Goal: Task Accomplishment & Management: Use online tool/utility

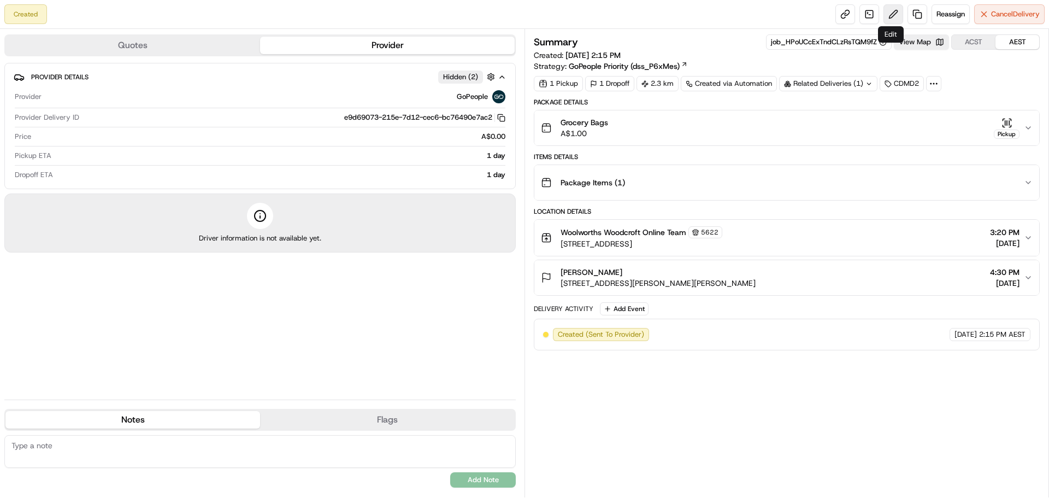
click at [886, 17] on button at bounding box center [893, 14] width 20 height 20
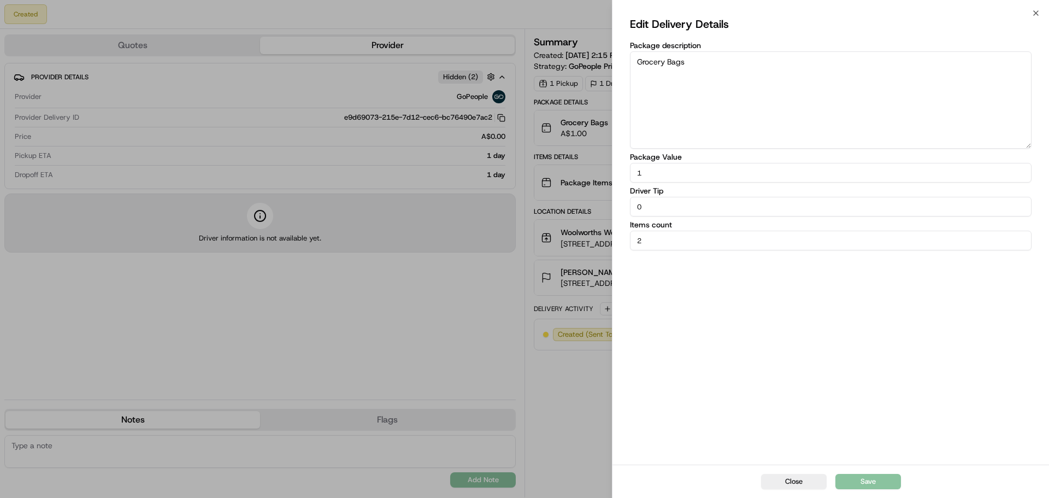
click at [912, 343] on div "Edit Delivery Details Package description Grocery Bags Package Value 1 Driver T…" at bounding box center [831, 238] width 402 height 447
click at [1032, 10] on icon "button" at bounding box center [1035, 13] width 9 height 9
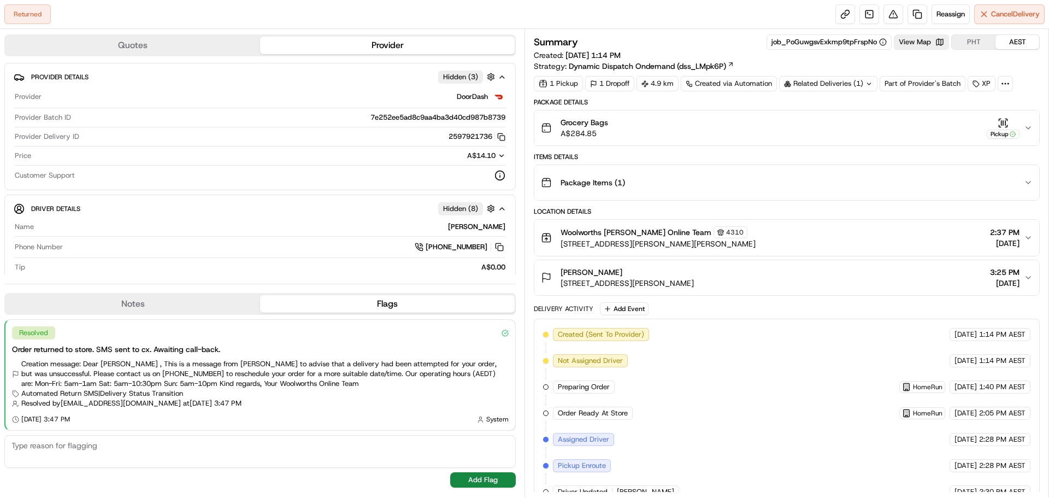
click at [1026, 130] on icon "button" at bounding box center [1028, 127] width 9 height 9
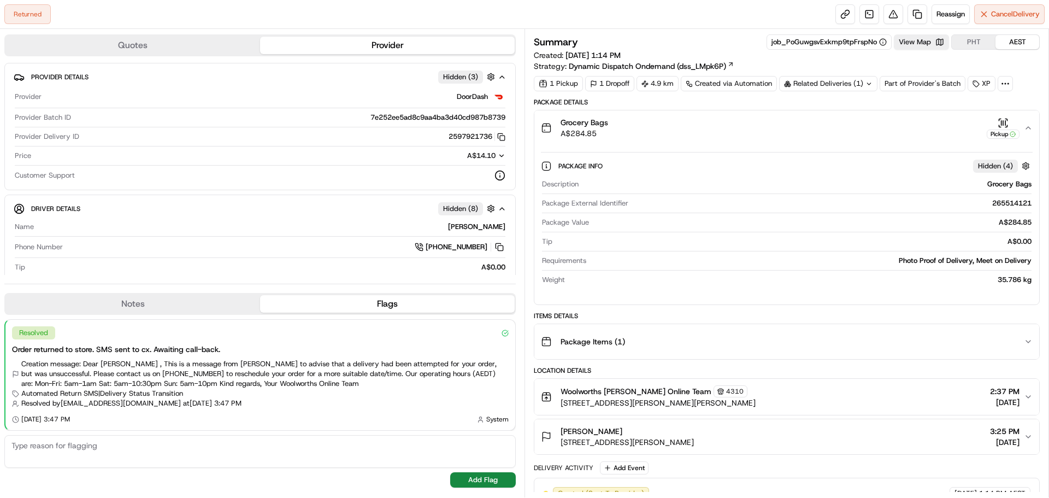
click at [1026, 130] on icon "button" at bounding box center [1028, 127] width 9 height 9
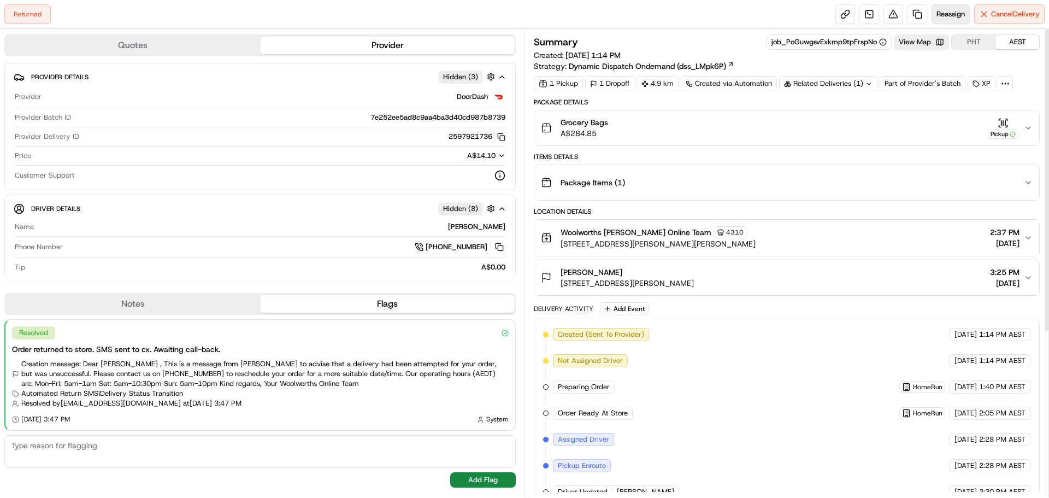
click at [944, 6] on button "Reassign" at bounding box center [950, 14] width 38 height 20
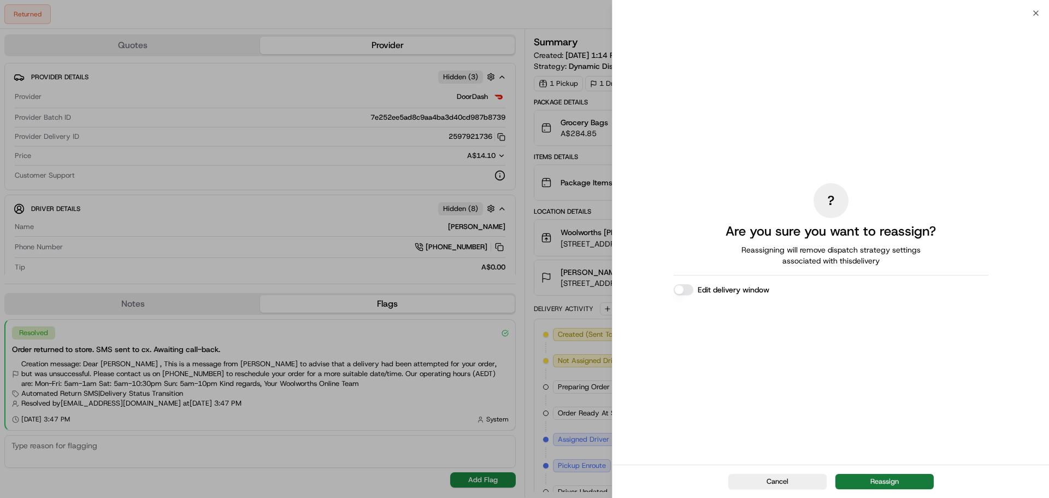
click at [872, 485] on button "Reassign" at bounding box center [884, 481] width 98 height 15
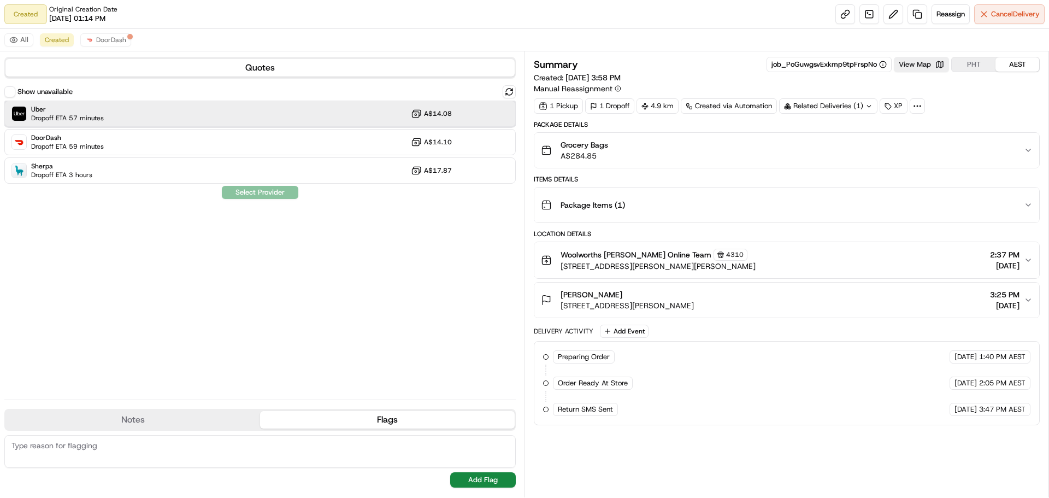
drag, startPoint x: 100, startPoint y: 116, endPoint x: 108, endPoint y: 115, distance: 8.3
click at [102, 116] on span "Dropoff ETA 57 minutes" at bounding box center [67, 118] width 73 height 9
click at [270, 190] on button "Assign Provider" at bounding box center [260, 192] width 78 height 13
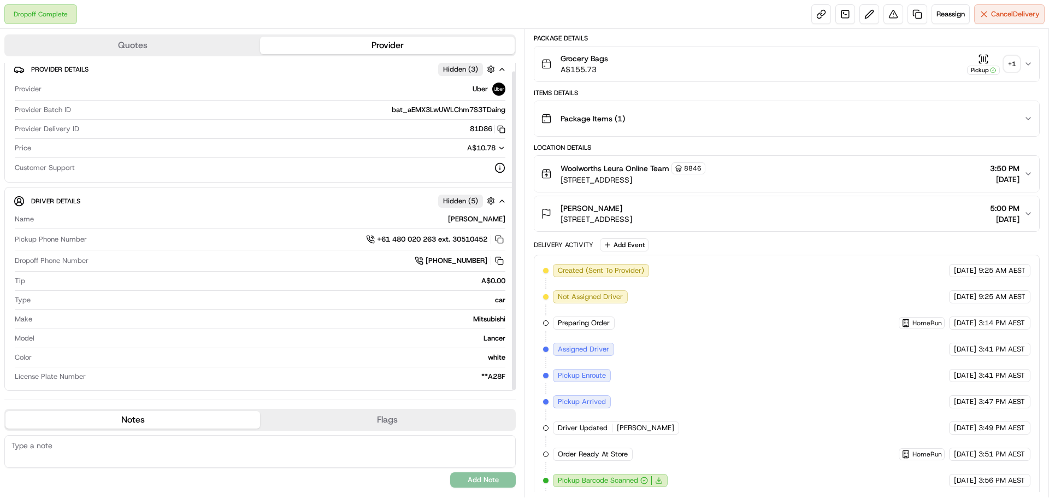
scroll to position [10, 0]
click at [1019, 172] on div "Woolworths Leura Online Team 8846 152-160 Leura Mall, Leura, NSW 2780, AU 3:50 …" at bounding box center [782, 173] width 483 height 23
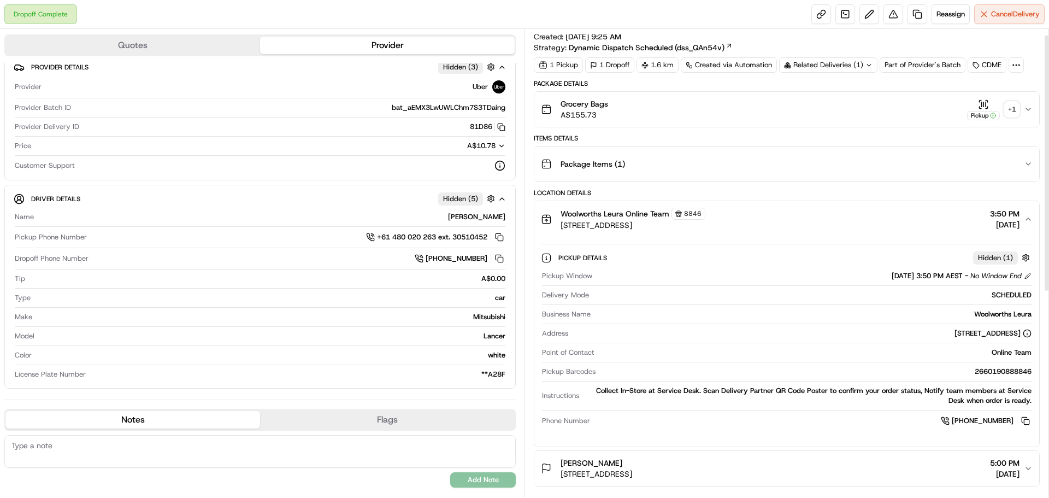
scroll to position [0, 0]
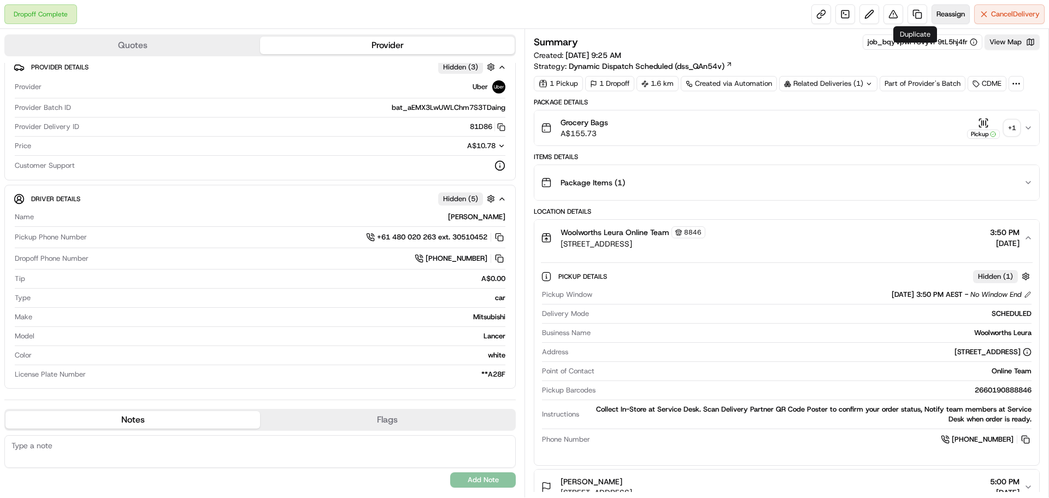
click at [936, 12] on span "Reassign" at bounding box center [950, 14] width 28 height 10
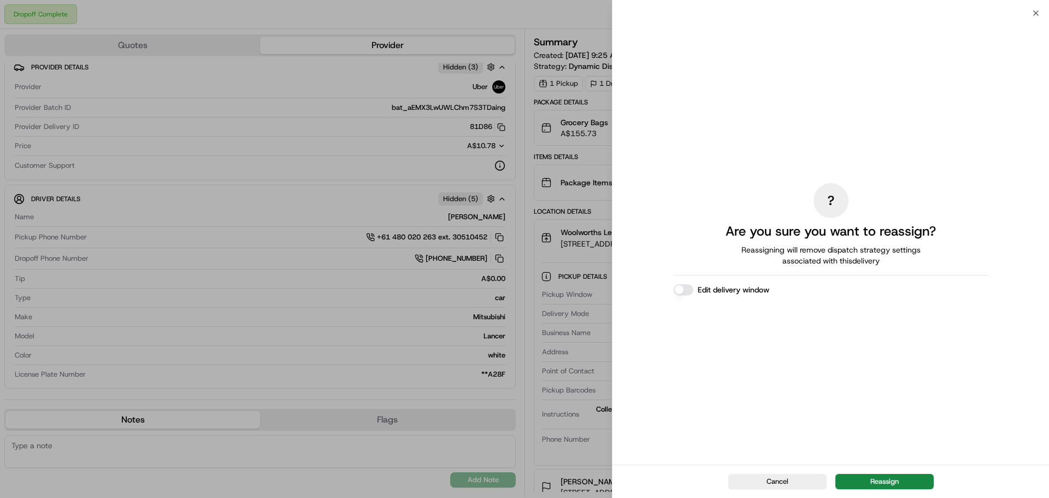
click at [901, 469] on div "Cancel Reassign" at bounding box center [830, 480] width 436 height 33
click at [903, 473] on div "Cancel Reassign" at bounding box center [830, 480] width 436 height 33
click at [901, 478] on button "Reassign" at bounding box center [884, 481] width 98 height 15
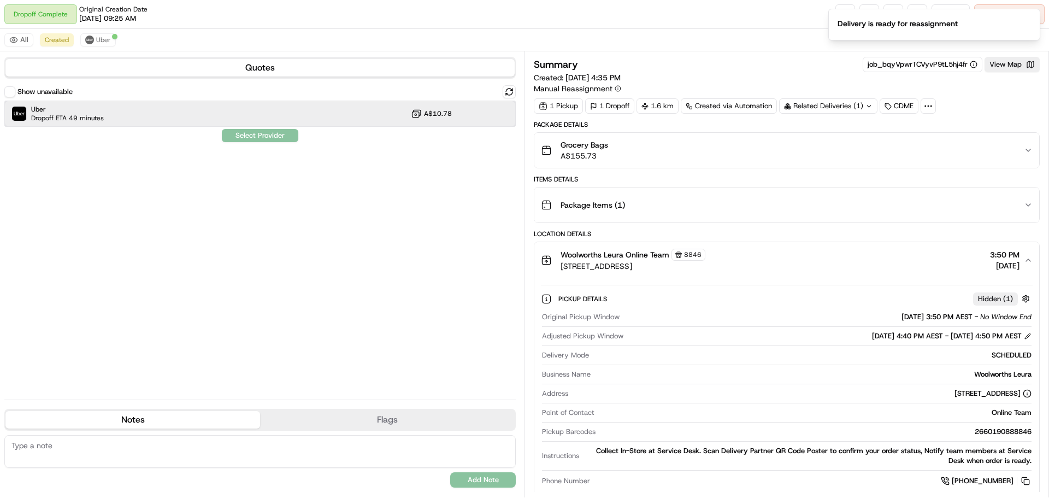
click at [152, 110] on div "Uber Dropoff ETA 49 minutes A$10.78" at bounding box center [259, 114] width 511 height 26
click at [272, 137] on button "Assign Provider" at bounding box center [260, 135] width 78 height 13
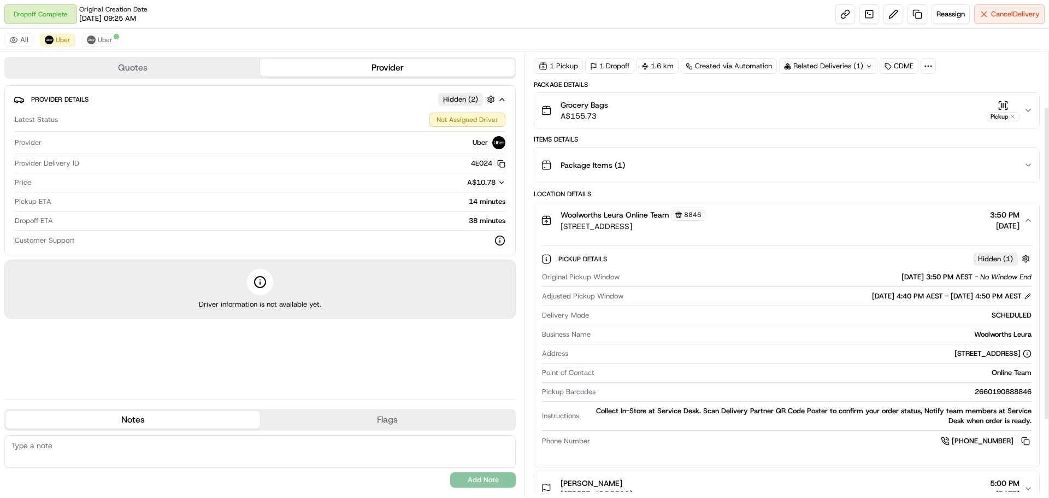
scroll to position [24, 0]
